Goal: Information Seeking & Learning: Understand process/instructions

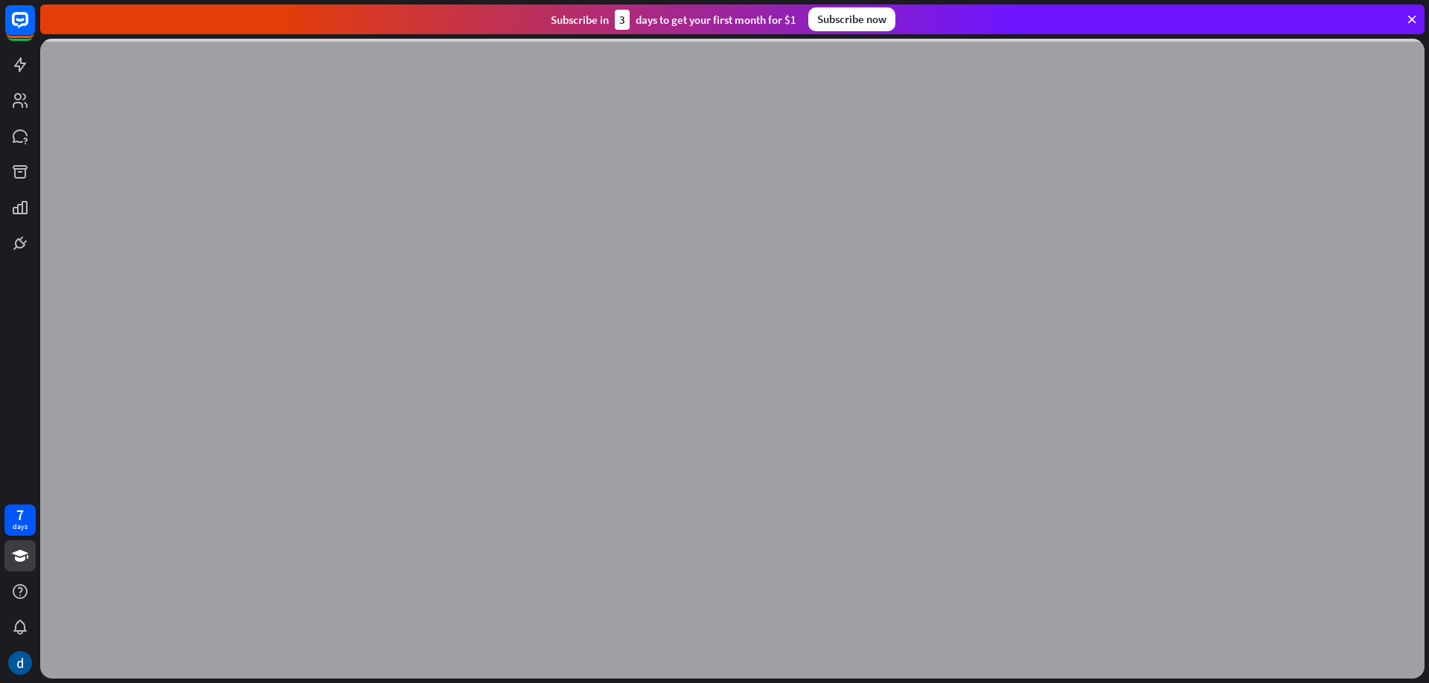
click at [1410, 18] on icon at bounding box center [1411, 19] width 13 height 13
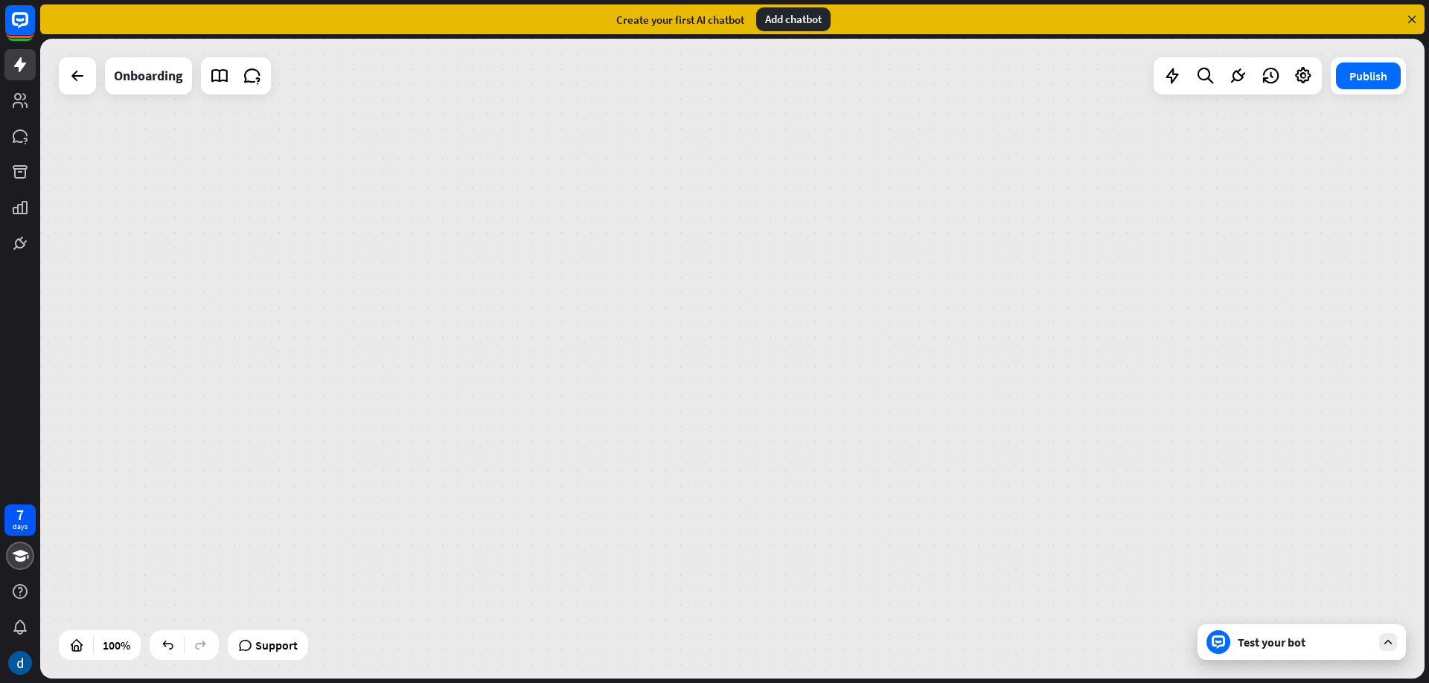
click at [1412, 17] on icon at bounding box center [1411, 19] width 13 height 13
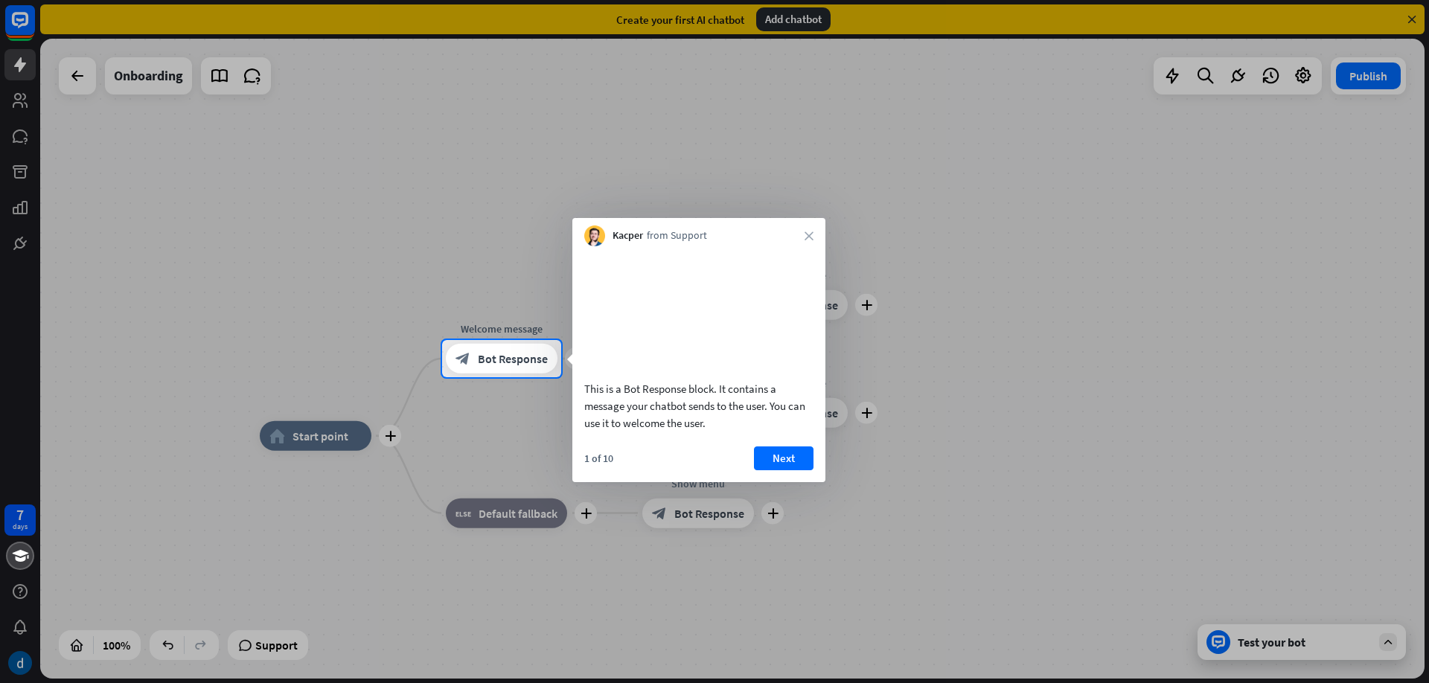
click at [805, 228] on div "Kacper from Support close" at bounding box center [698, 232] width 253 height 28
drag, startPoint x: 805, startPoint y: 228, endPoint x: 809, endPoint y: 237, distance: 10.0
click at [805, 228] on div "Kacper from Support close" at bounding box center [698, 232] width 253 height 28
click at [809, 237] on icon "close" at bounding box center [809, 235] width 9 height 9
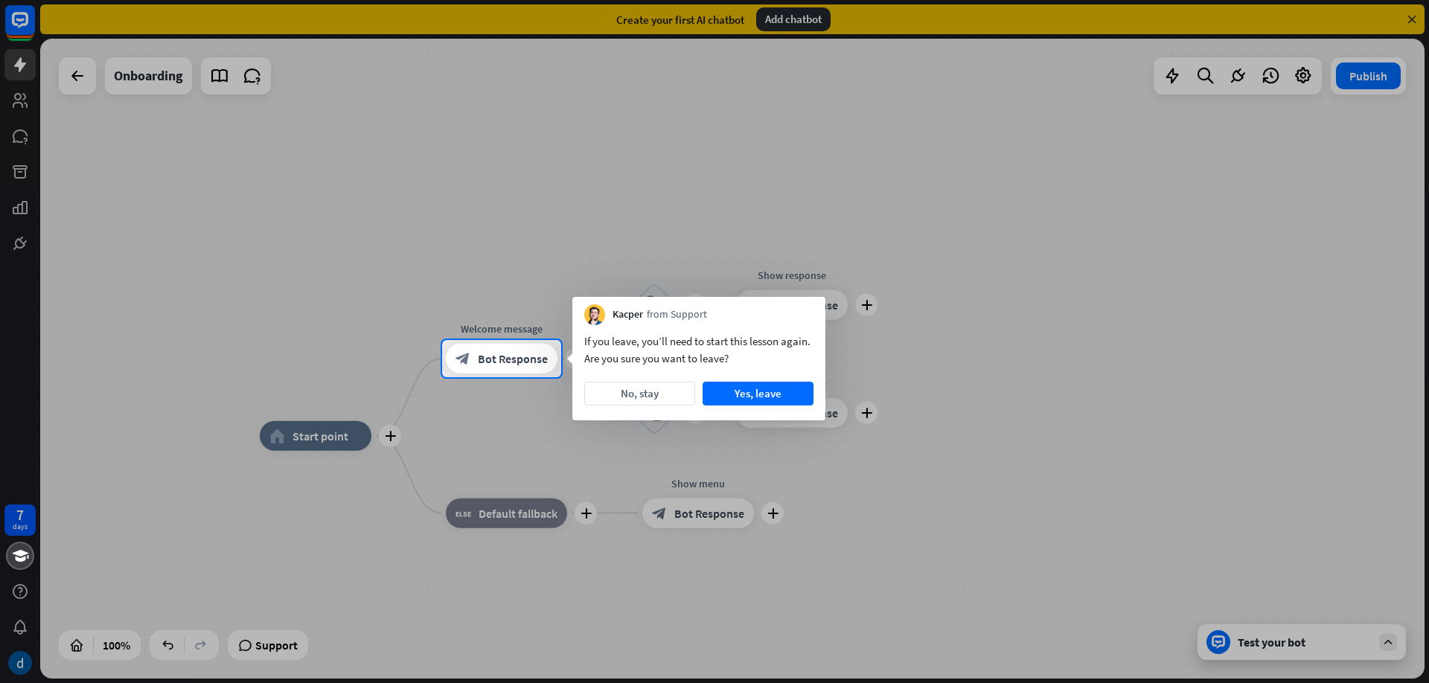
click at [809, 237] on div at bounding box center [714, 170] width 1429 height 340
click at [657, 395] on button "No, stay" at bounding box center [639, 394] width 111 height 24
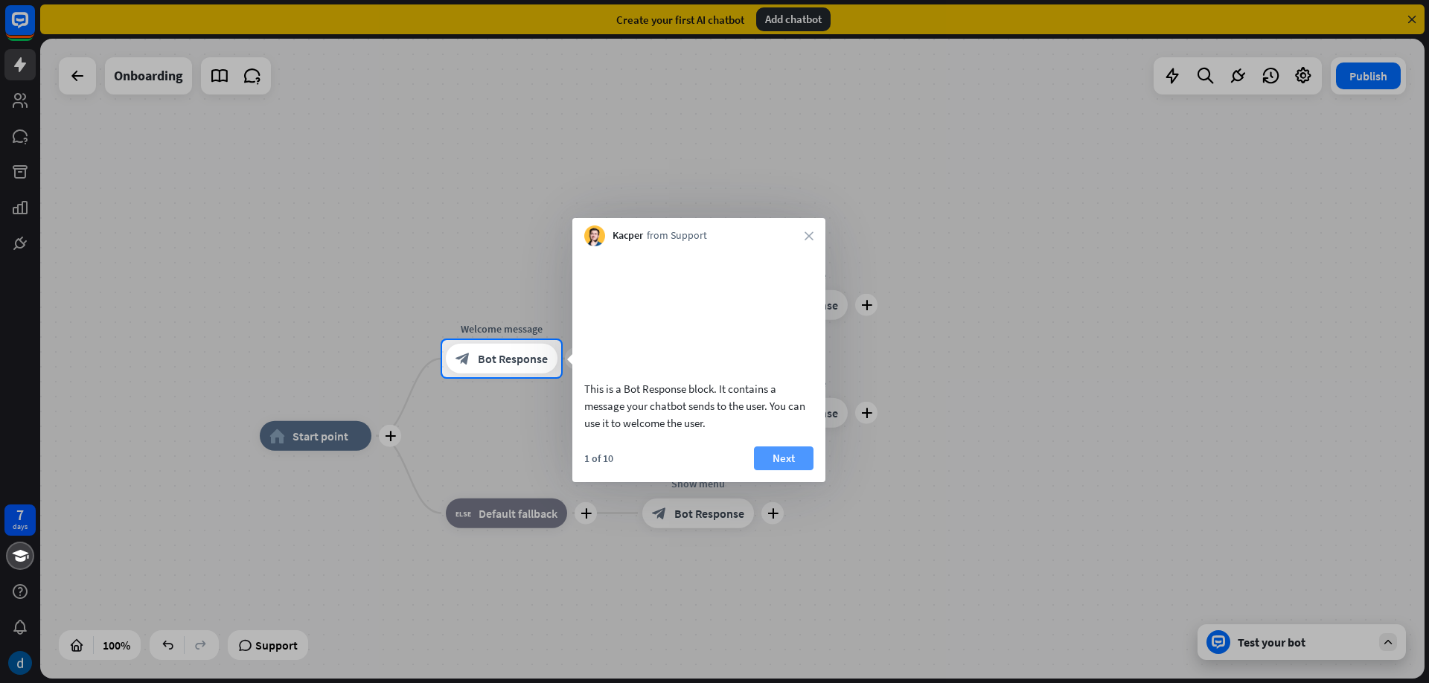
click at [784, 470] on button "Next" at bounding box center [784, 459] width 60 height 24
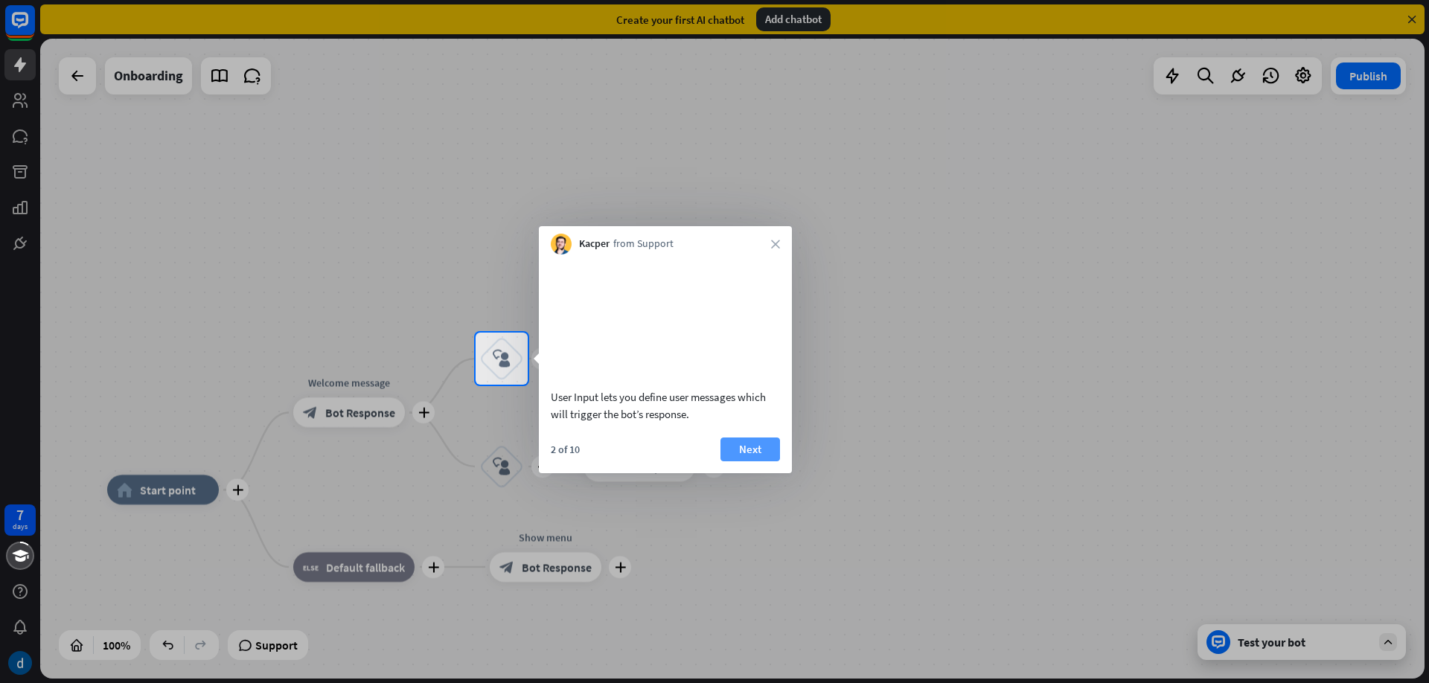
click at [758, 461] on button "Next" at bounding box center [750, 450] width 60 height 24
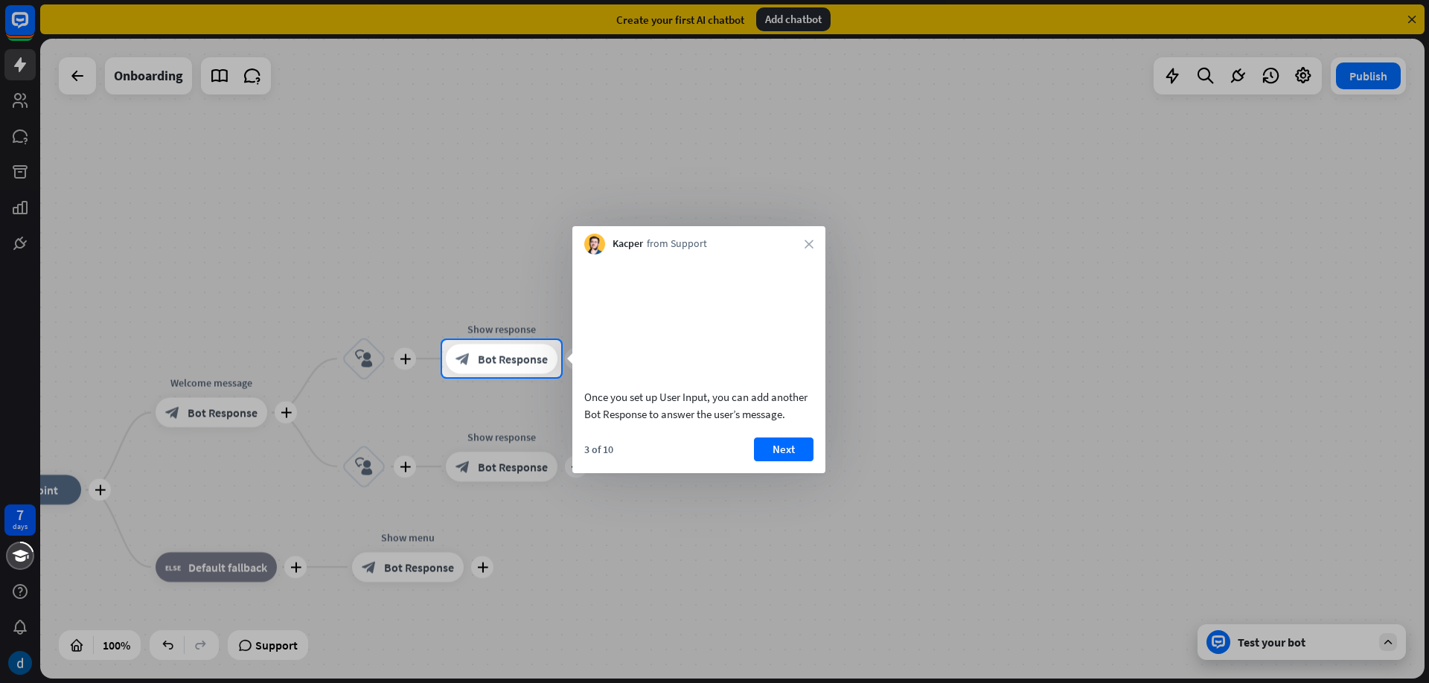
click at [788, 473] on div "3 of 10 Next" at bounding box center [698, 456] width 253 height 36
click at [791, 461] on button "Next" at bounding box center [784, 450] width 60 height 24
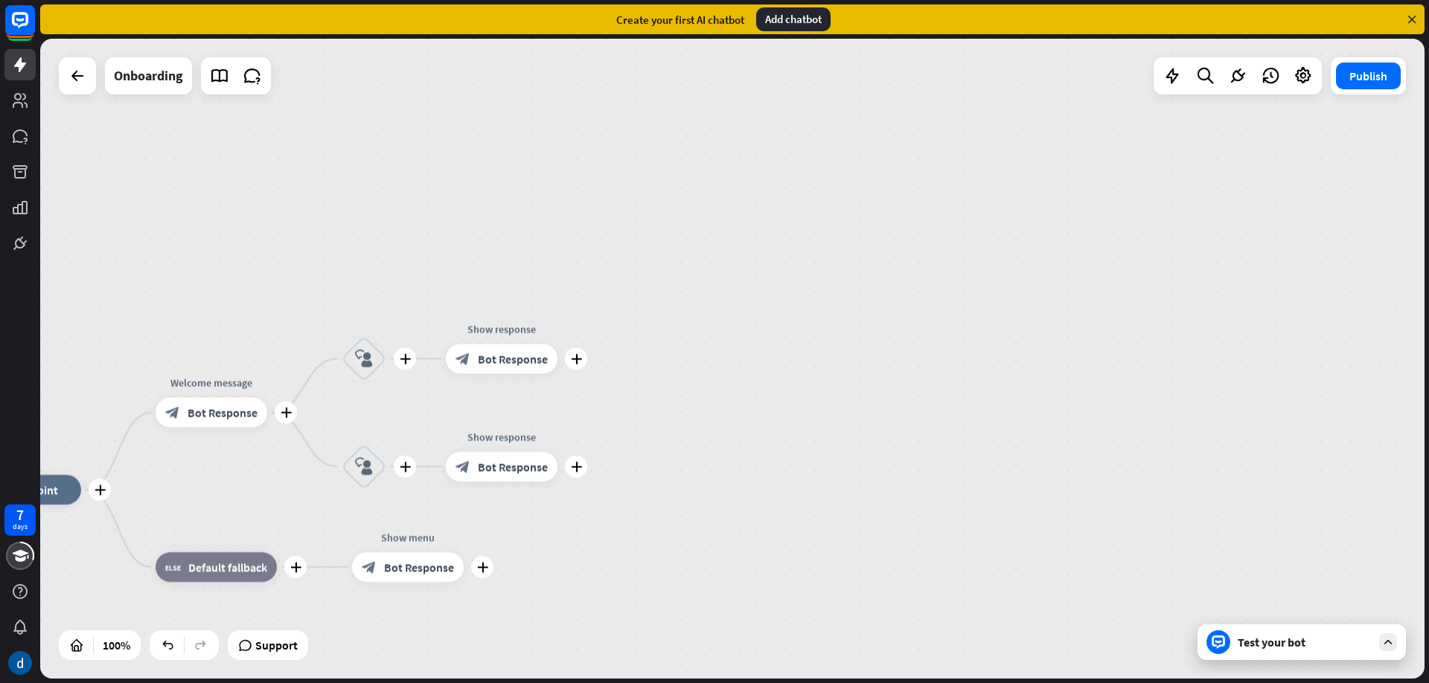
click at [791, 467] on div "plus home_2 Start point plus Welcome message block_bot_response Bot Response pl…" at bounding box center [732, 359] width 1384 height 640
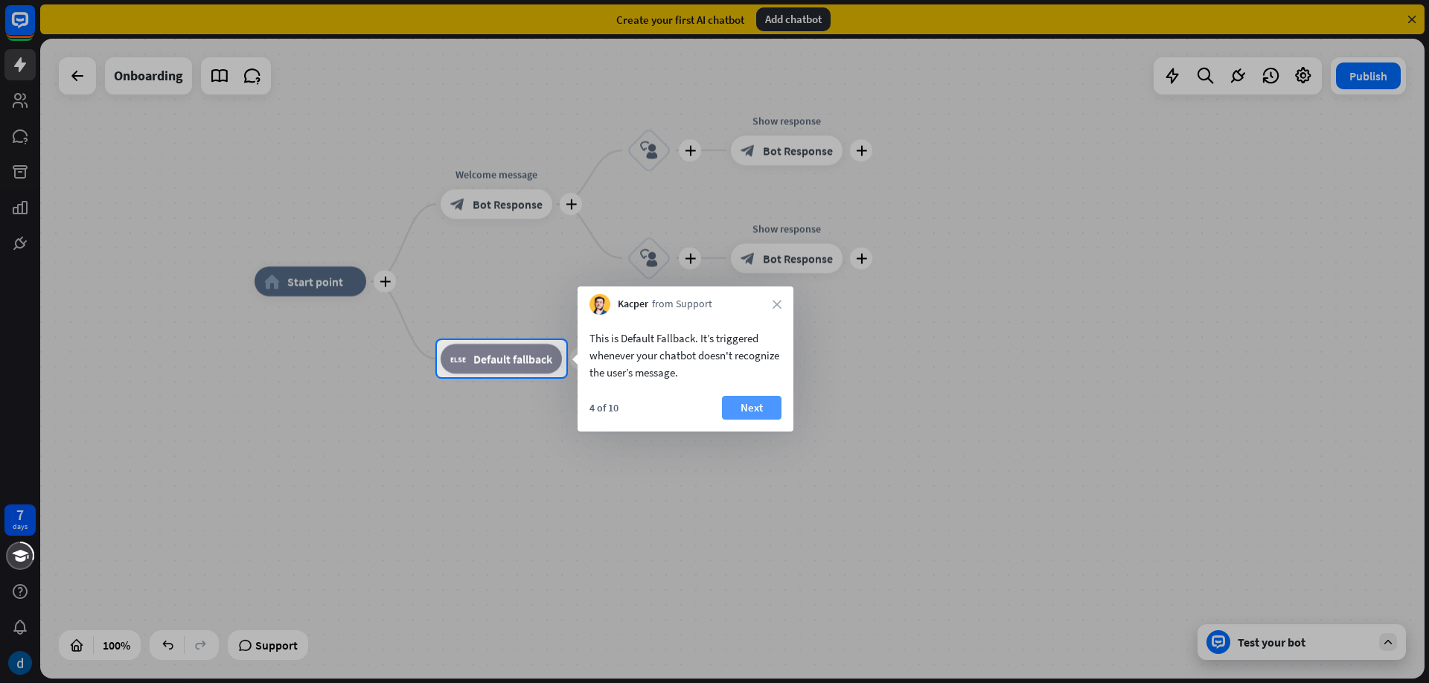
click at [748, 408] on button "Next" at bounding box center [752, 408] width 60 height 24
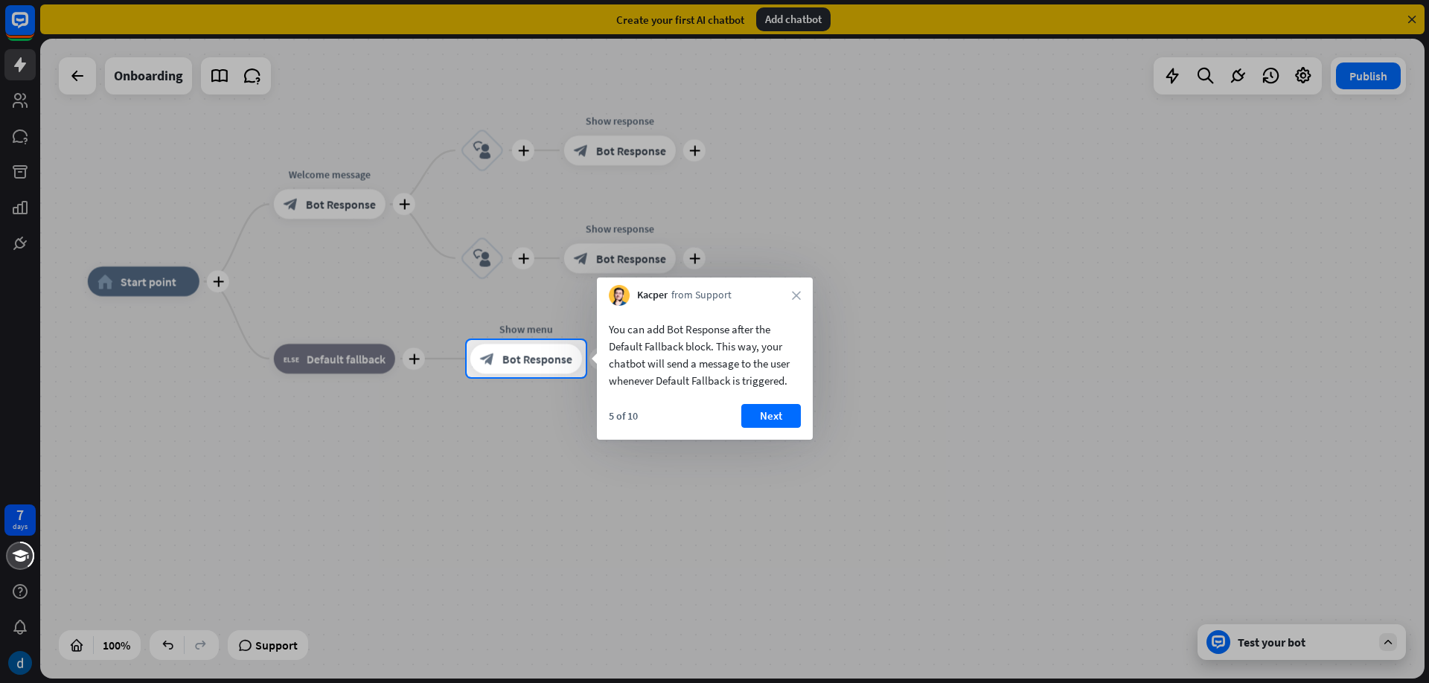
click at [764, 398] on div "You can add Bot Response after the Default Fallback block. This way, your chatb…" at bounding box center [705, 373] width 216 height 134
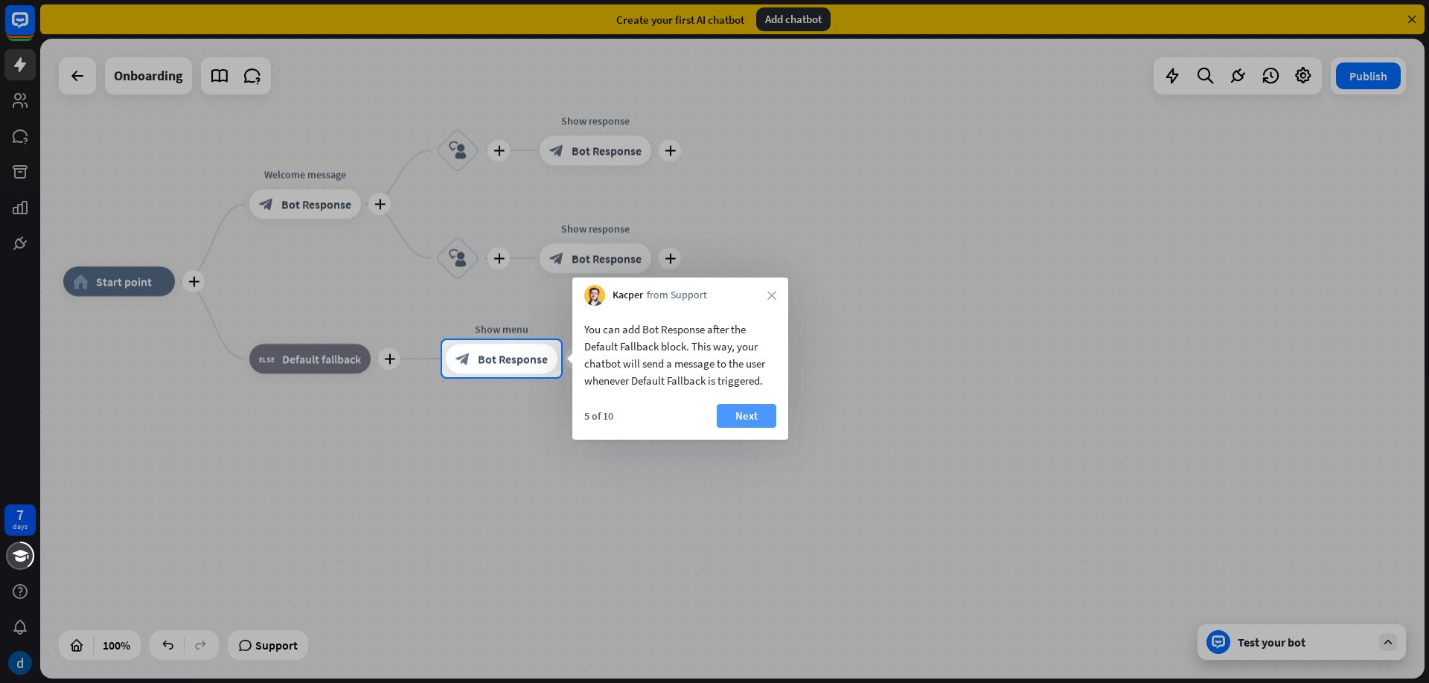
click at [743, 415] on button "Next" at bounding box center [747, 416] width 60 height 24
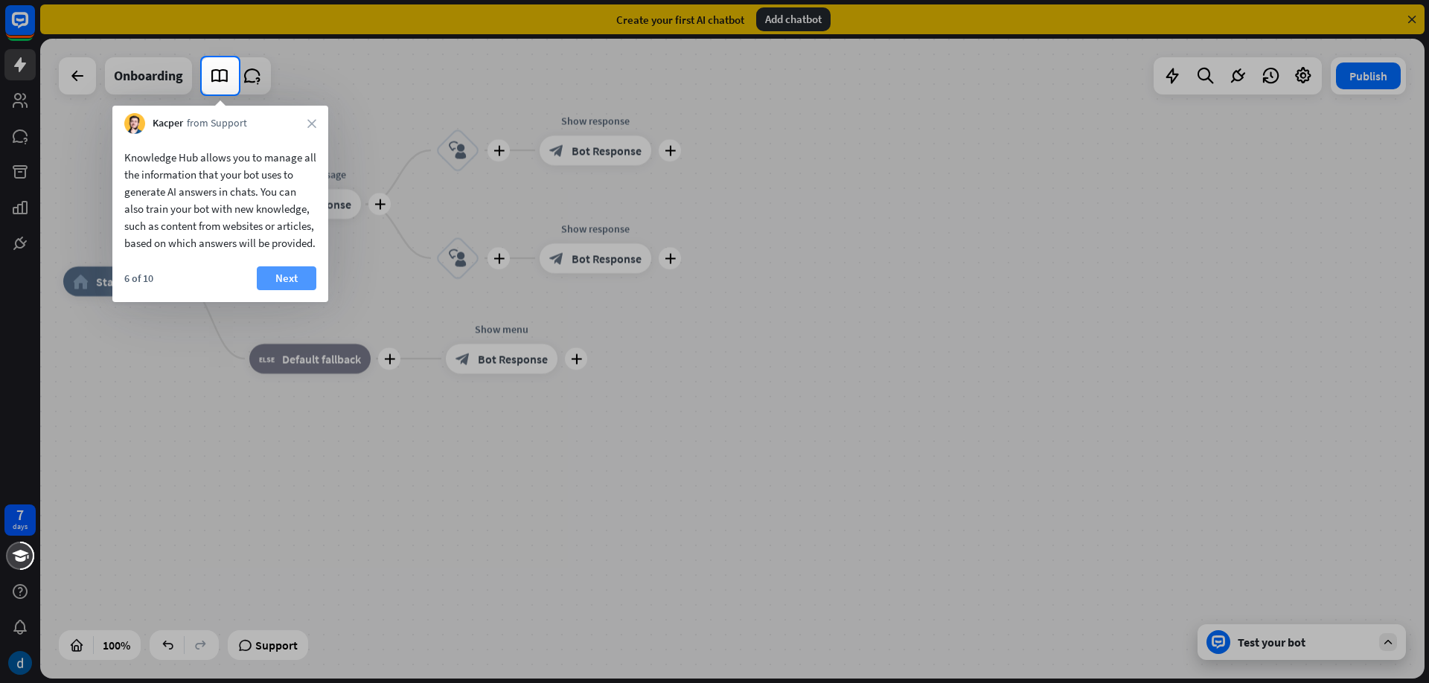
click at [288, 290] on button "Next" at bounding box center [287, 278] width 60 height 24
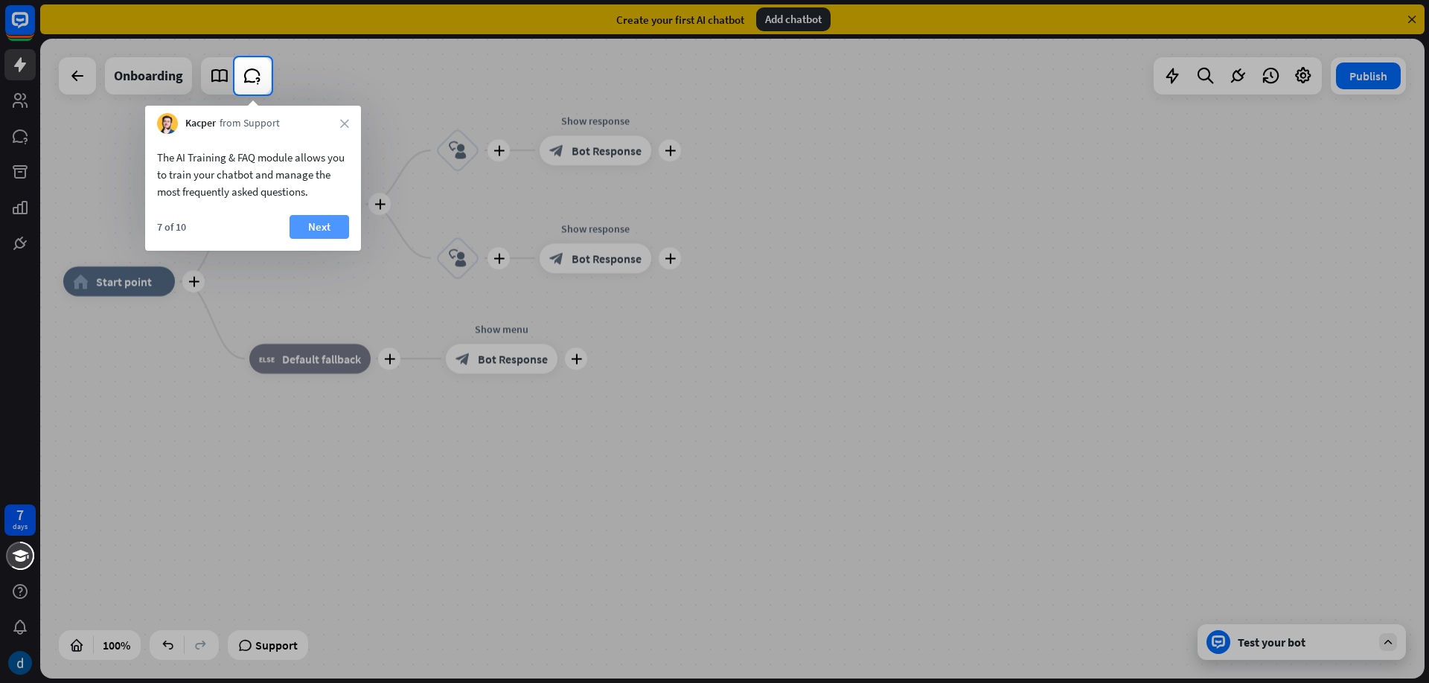
click at [295, 226] on button "Next" at bounding box center [320, 227] width 60 height 24
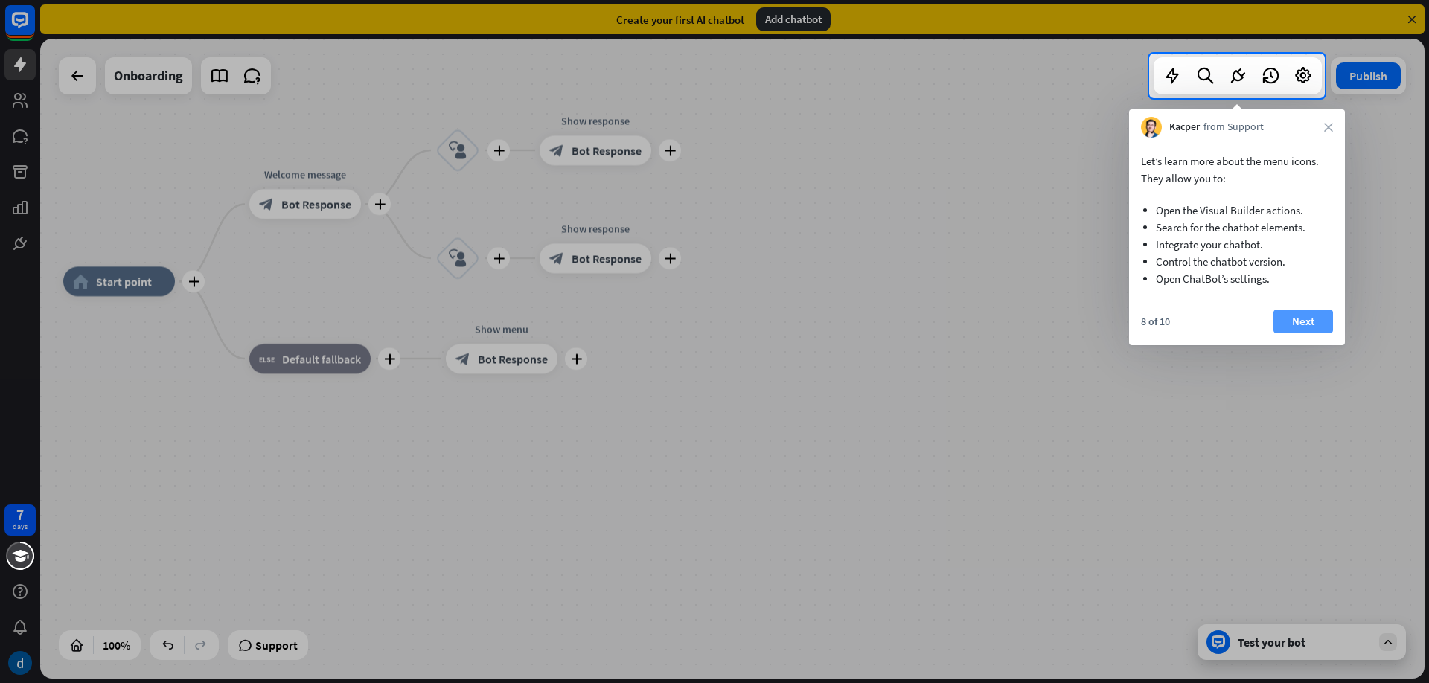
click at [1322, 327] on button "Next" at bounding box center [1303, 322] width 60 height 24
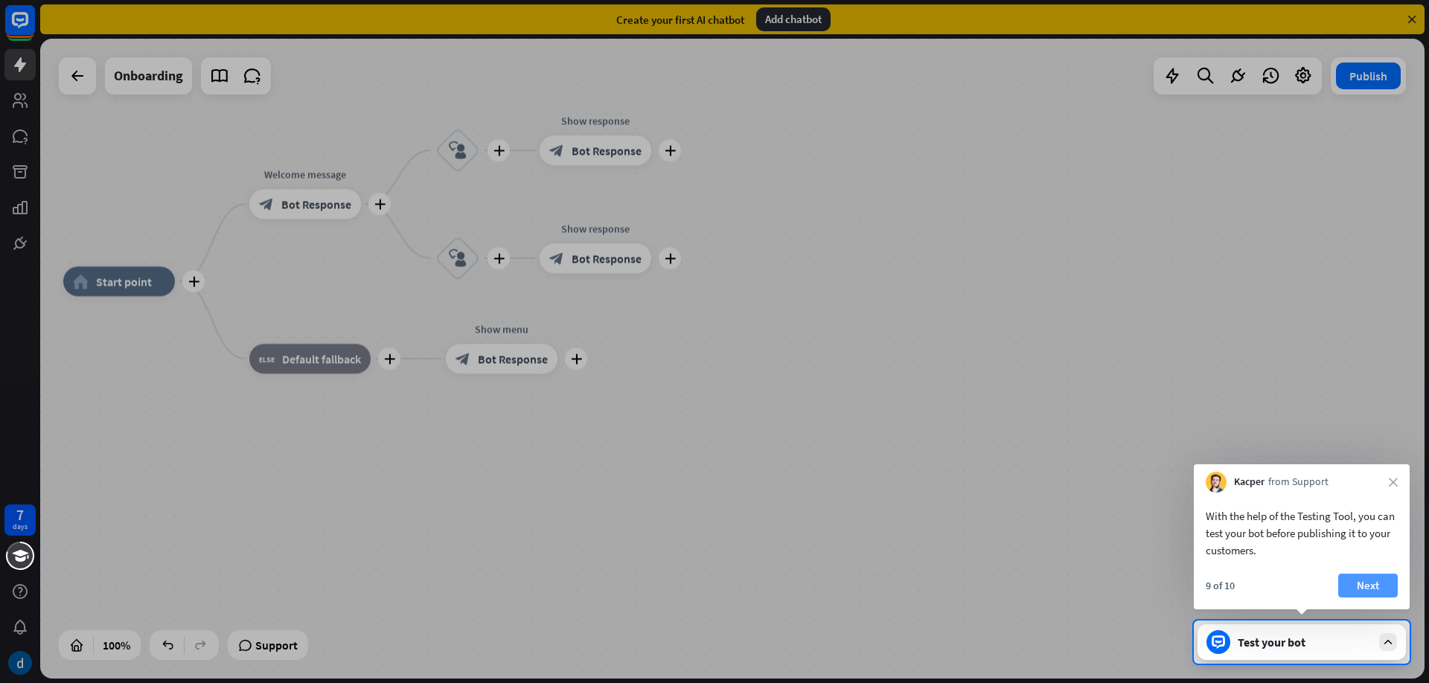
click at [1359, 578] on button "Next" at bounding box center [1368, 586] width 60 height 24
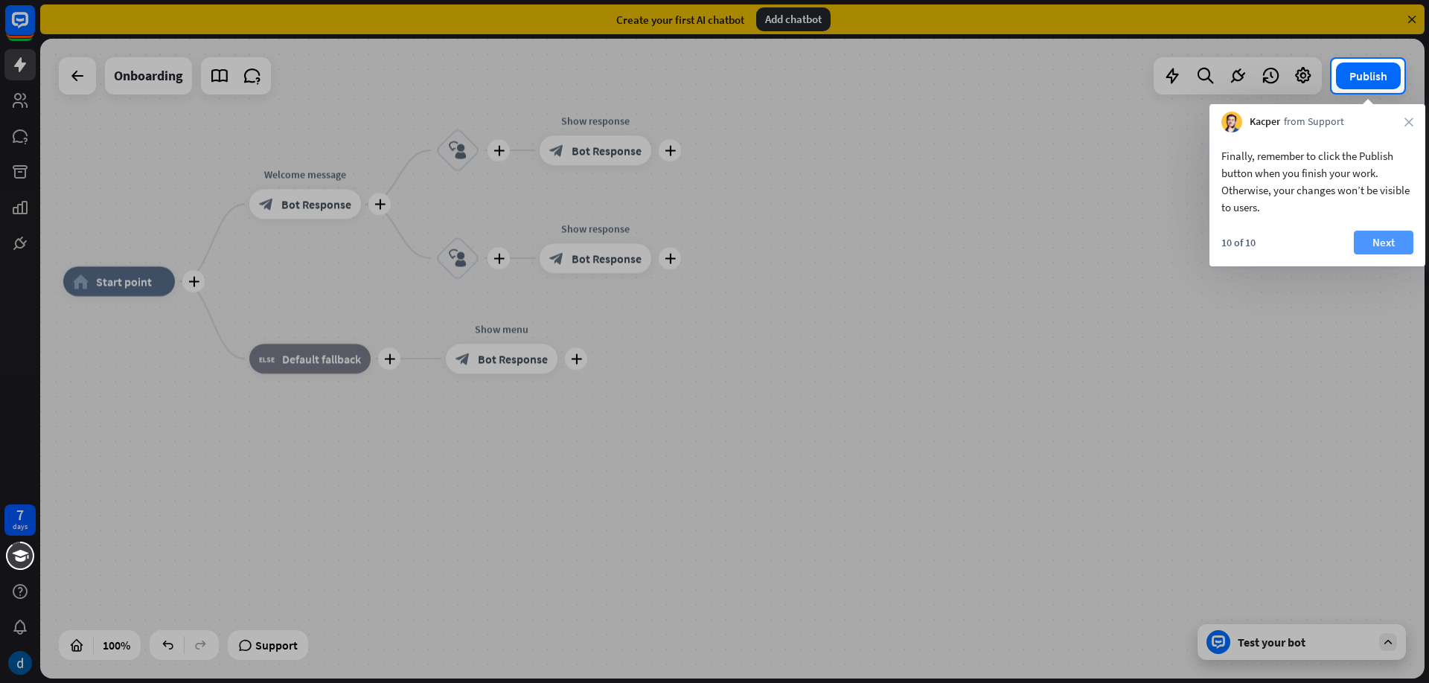
click at [1367, 237] on button "Next" at bounding box center [1384, 243] width 60 height 24
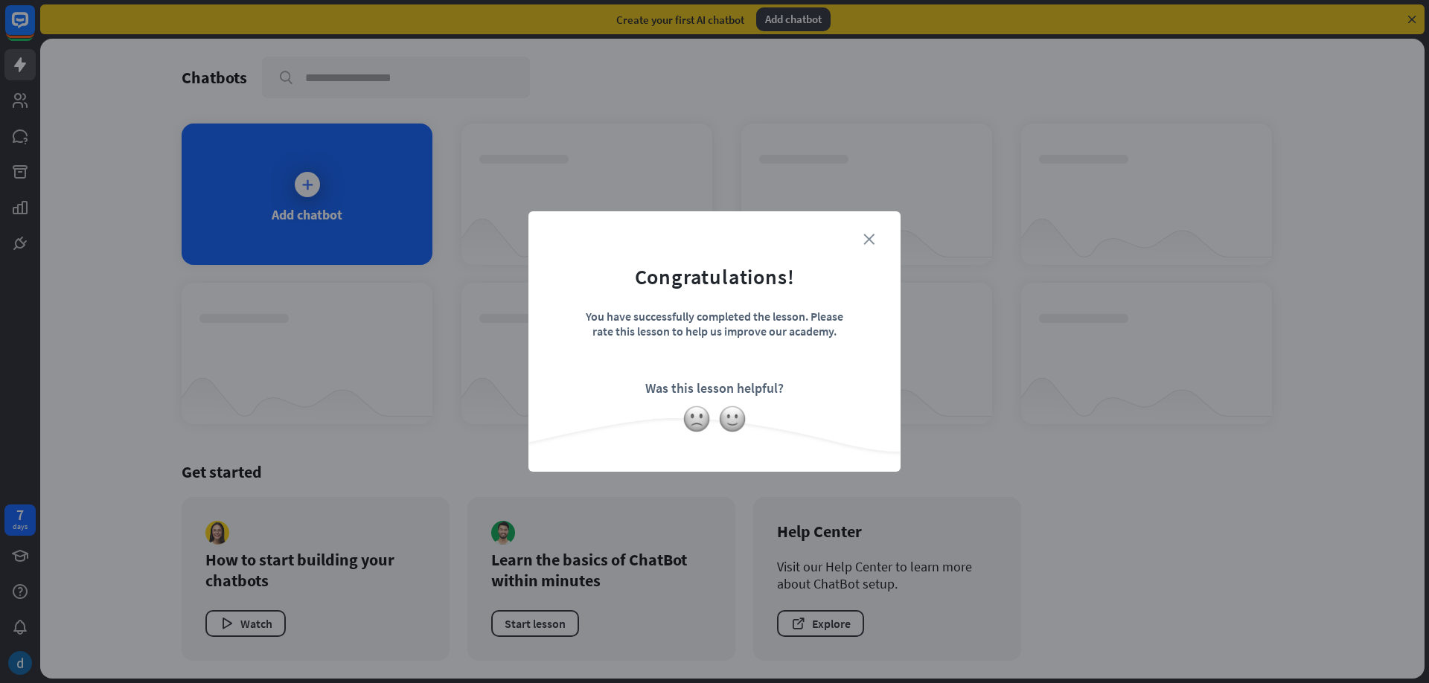
click at [871, 238] on icon "close" at bounding box center [868, 239] width 11 height 11
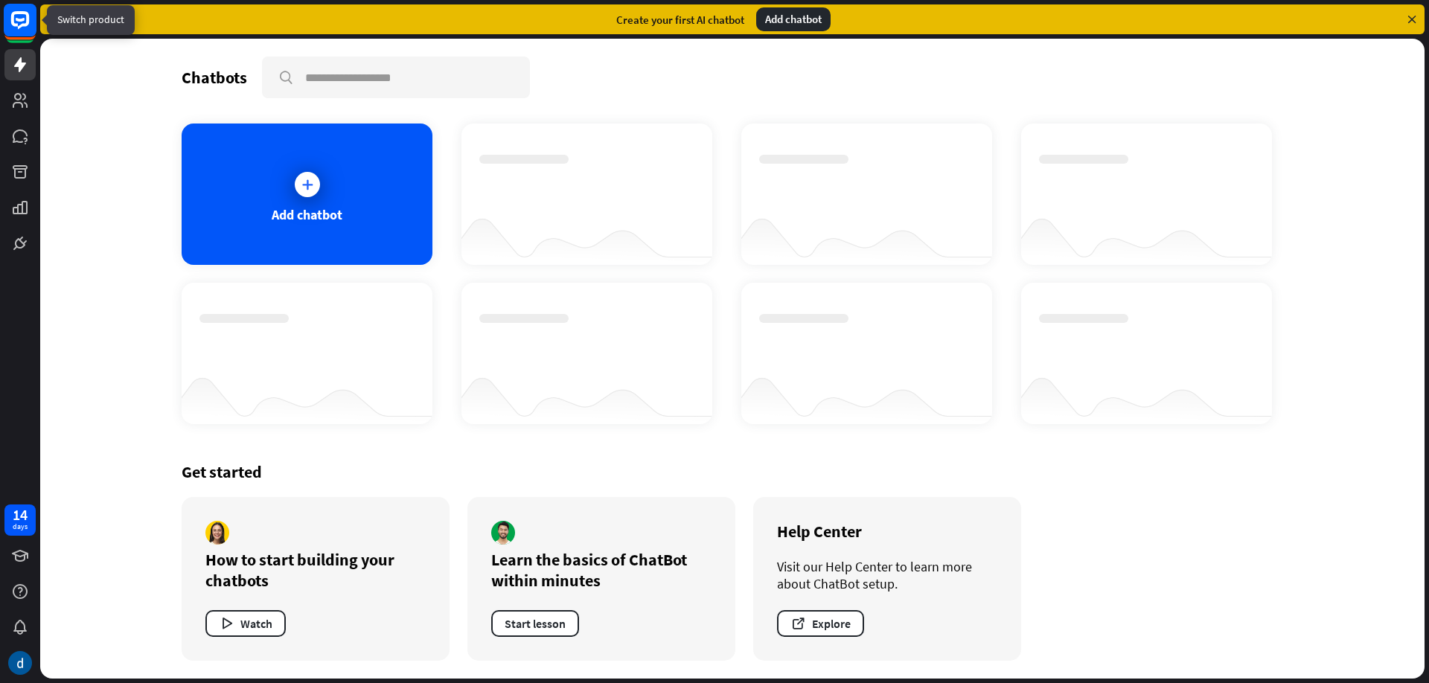
click at [17, 32] on rect at bounding box center [20, 20] width 33 height 33
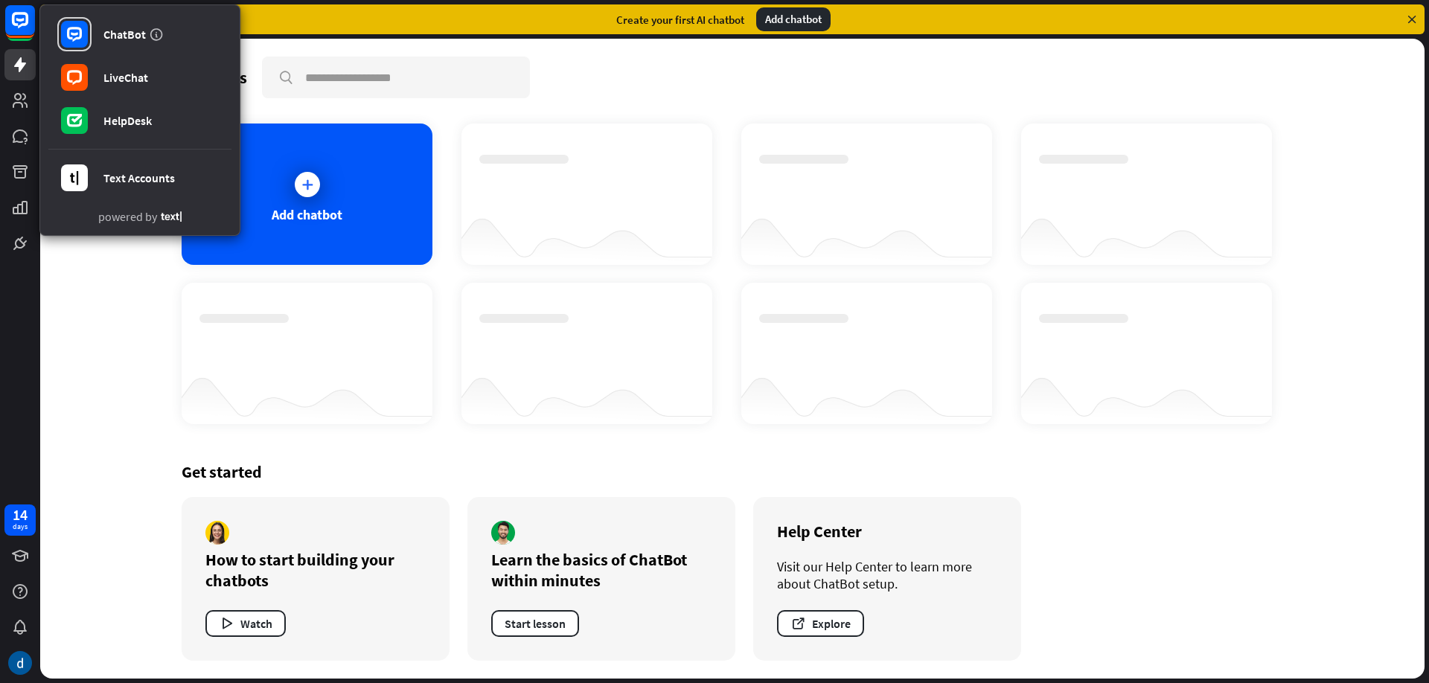
click at [28, 449] on div "ChatBot LiveChat HelpDesk Text Accounts powered by 14 days" at bounding box center [20, 341] width 40 height 683
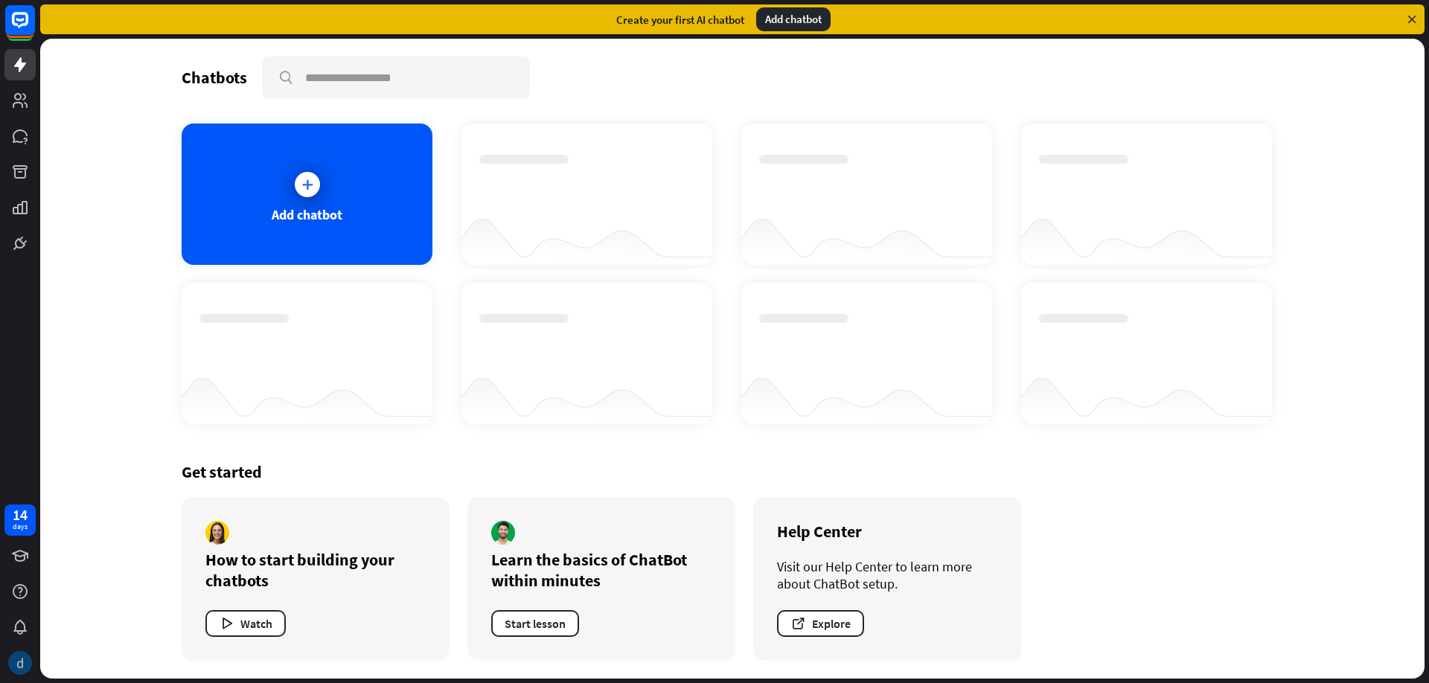
click at [22, 650] on div at bounding box center [19, 662] width 31 height 31
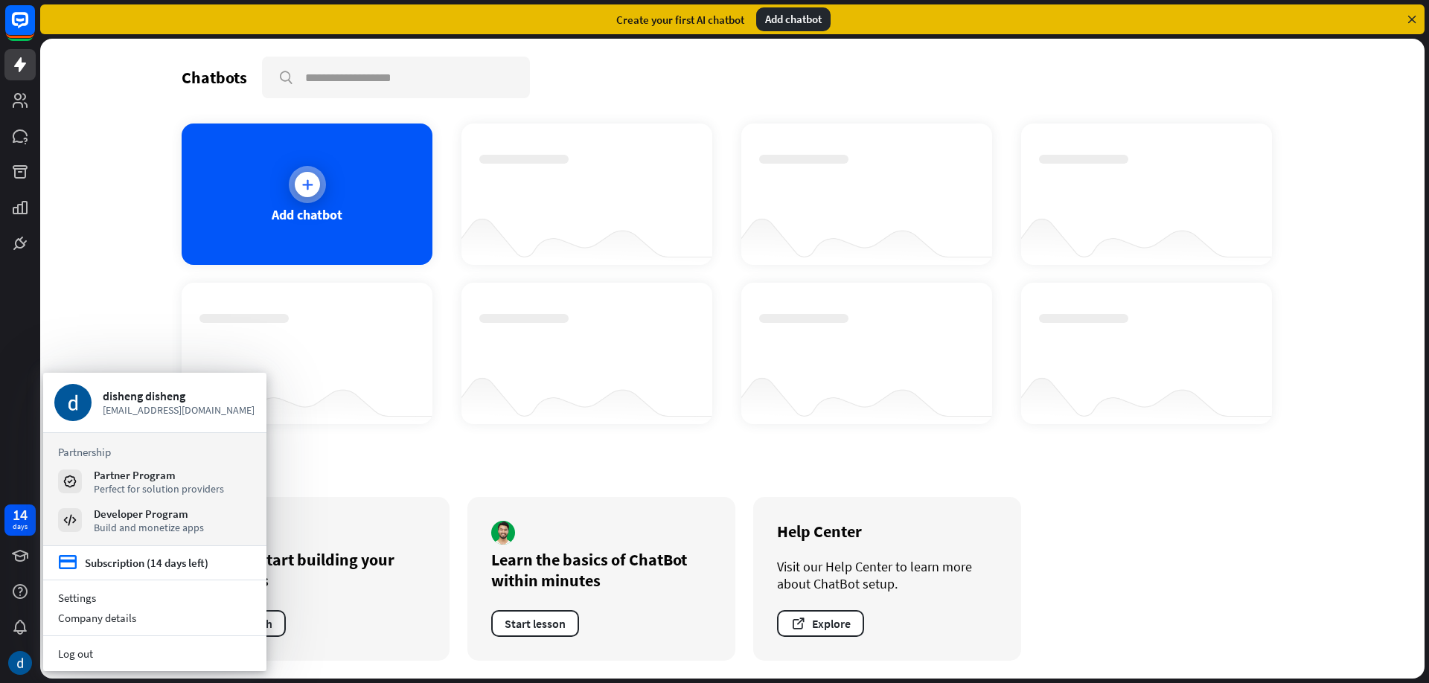
click at [304, 192] on icon at bounding box center [307, 184] width 15 height 15
